Goal: Check status: Check status

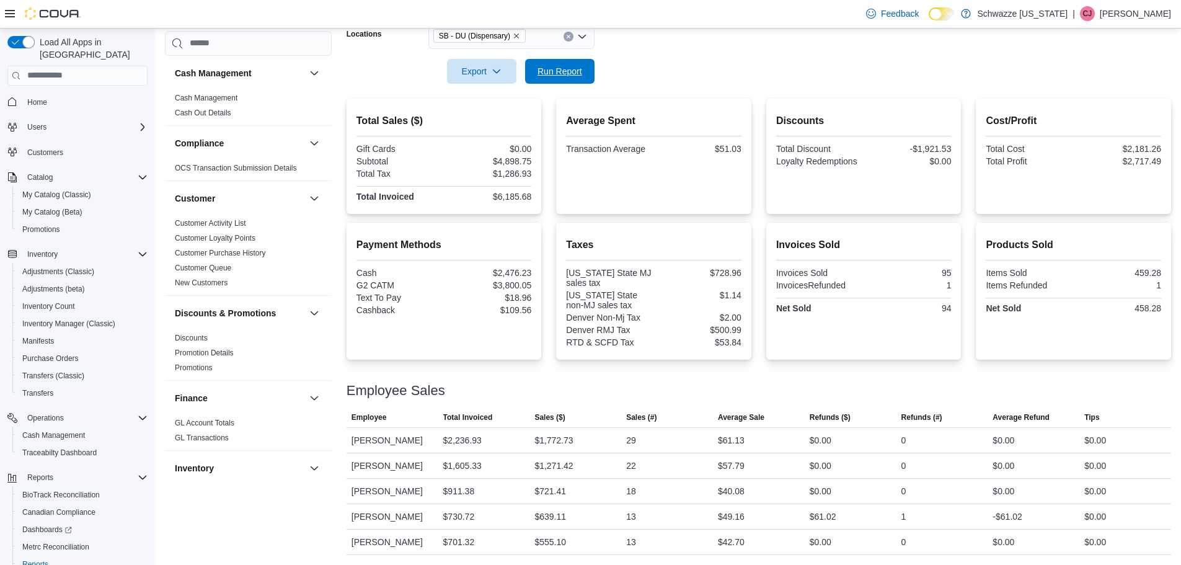
click at [539, 65] on span "Run Report" at bounding box center [559, 71] width 45 height 12
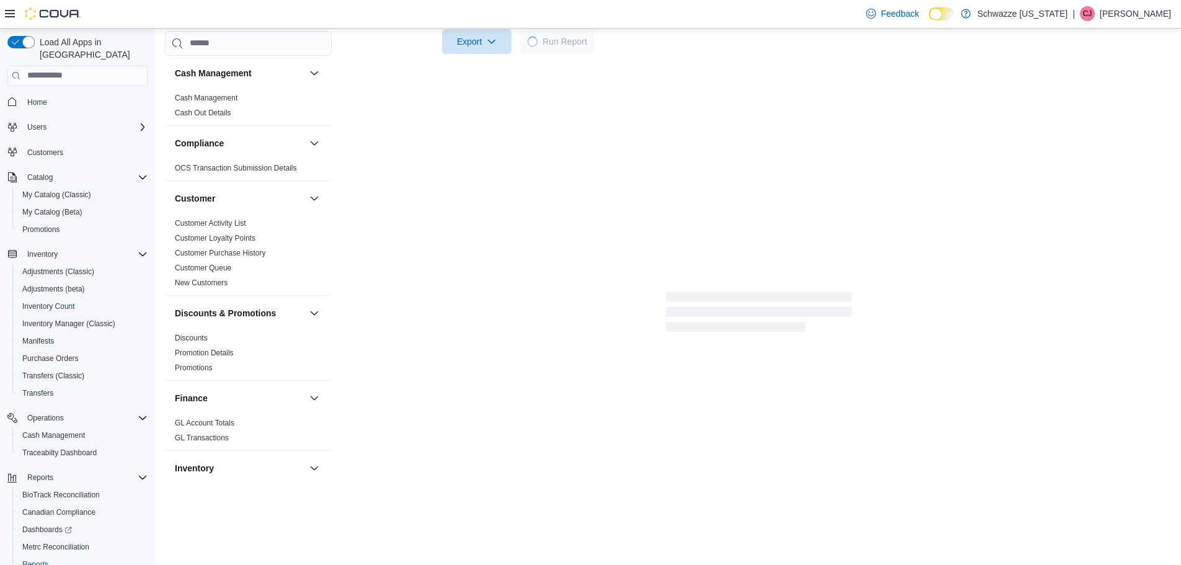
scroll to position [744, 0]
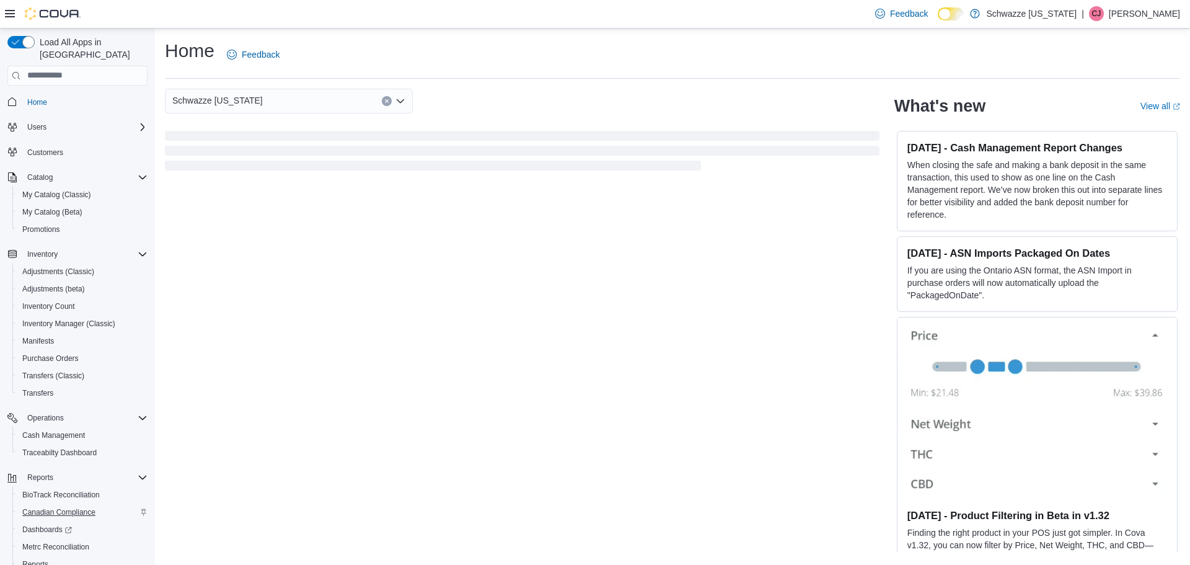
scroll to position [58, 0]
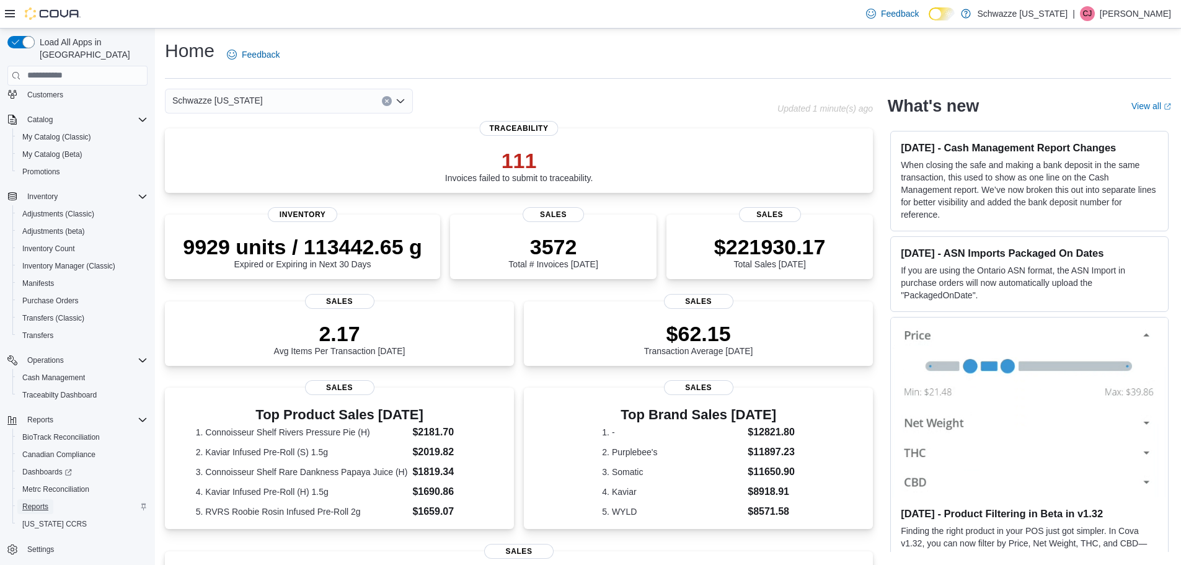
click at [46, 501] on span "Reports" at bounding box center [35, 506] width 26 height 10
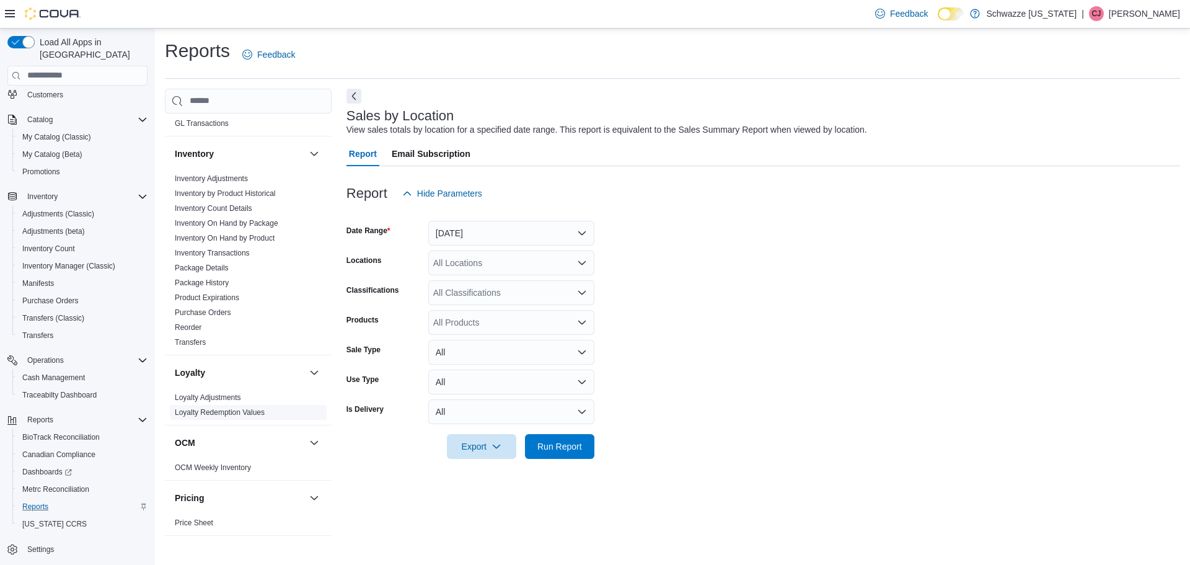
scroll to position [620, 0]
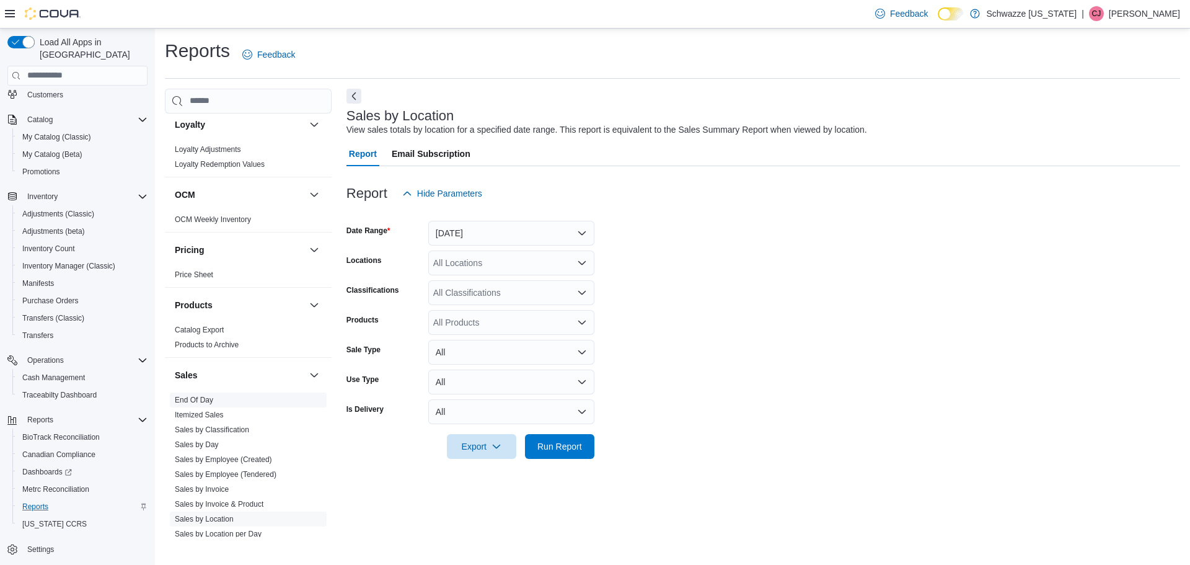
click at [195, 398] on link "End Of Day" at bounding box center [194, 399] width 38 height 9
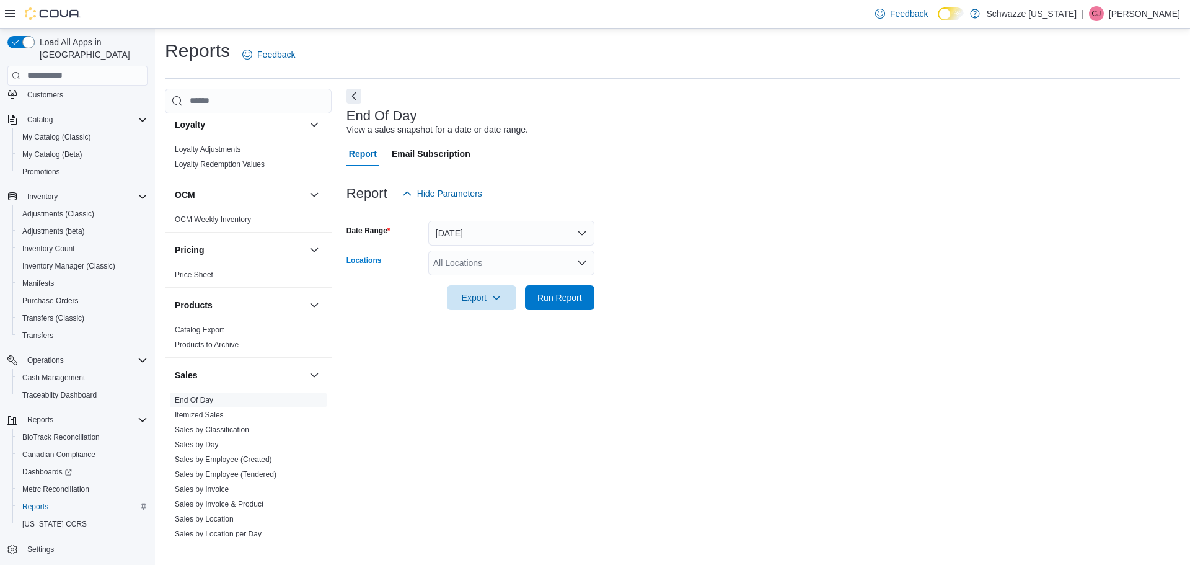
click at [524, 262] on div "All Locations" at bounding box center [511, 262] width 166 height 25
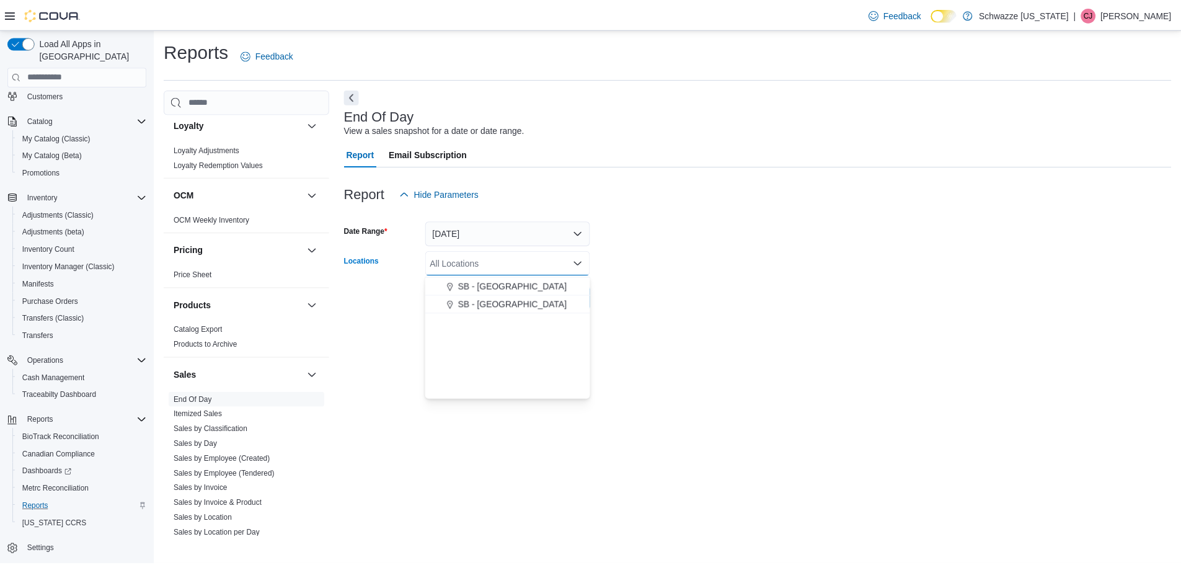
scroll to position [186, 0]
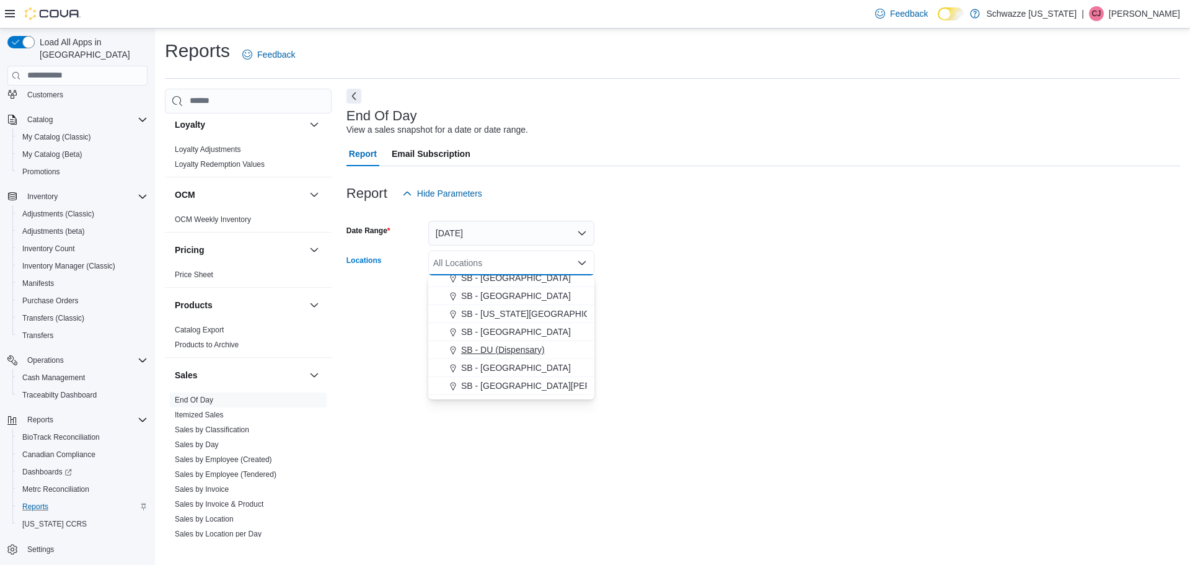
click at [509, 342] on button "SB - DU (Dispensary)" at bounding box center [511, 350] width 166 height 18
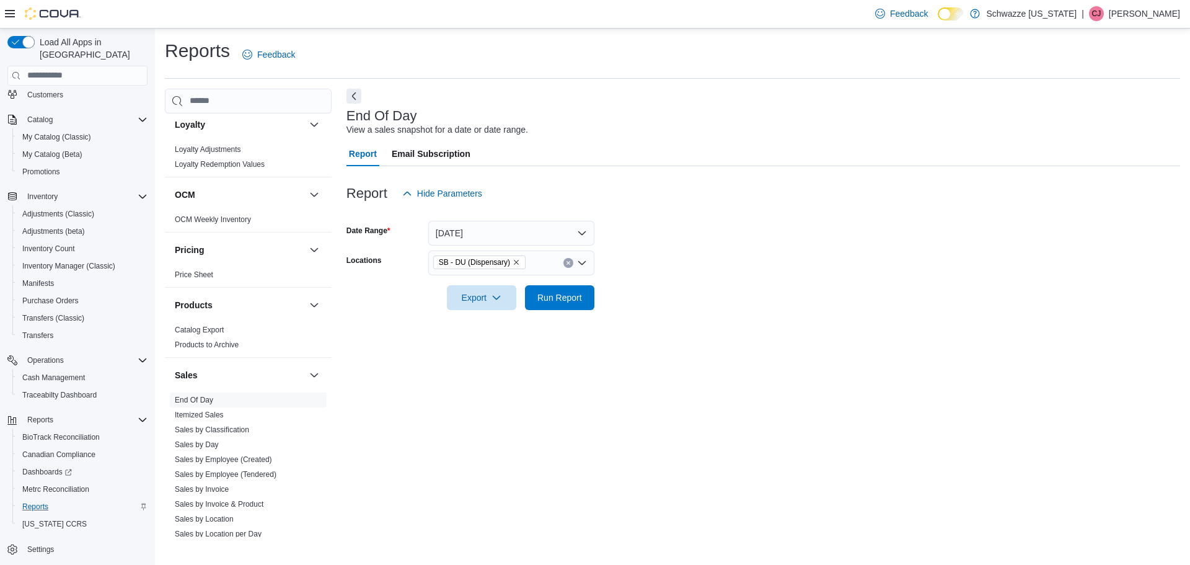
click at [801, 279] on div at bounding box center [763, 280] width 834 height 10
click at [572, 296] on span "Run Report" at bounding box center [559, 297] width 45 height 12
